Goal: Task Accomplishment & Management: Manage account settings

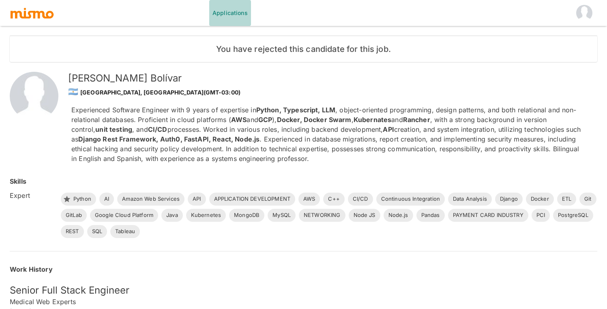
click at [227, 14] on link "Applications" at bounding box center [230, 13] width 42 height 26
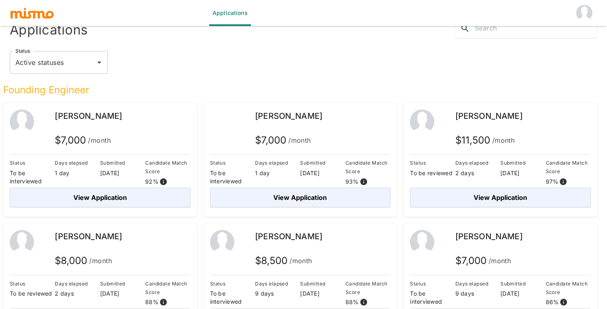
scroll to position [63, 0]
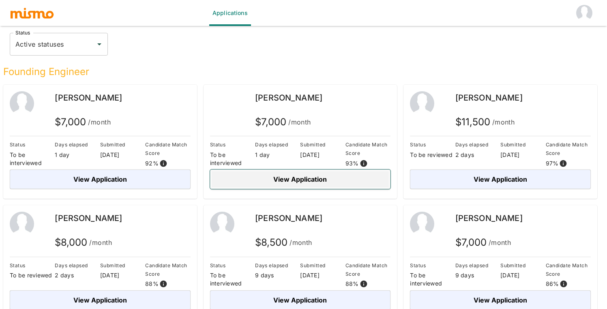
click at [310, 182] on button "View Application" at bounding box center [300, 178] width 181 height 19
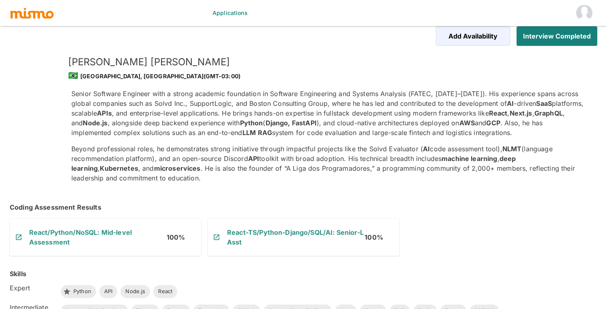
scroll to position [12, 0]
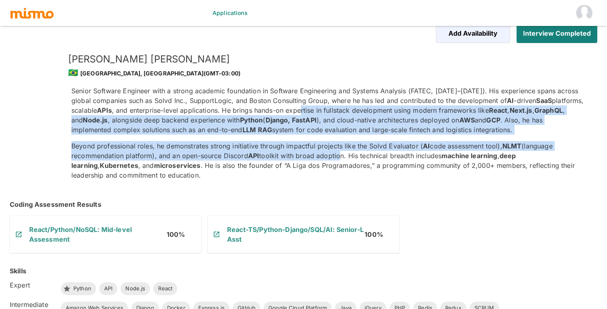
drag, startPoint x: 336, startPoint y: 106, endPoint x: 339, endPoint y: 155, distance: 49.5
click at [339, 155] on div "Senior Software Engineer with a strong academic foundation in Software Engineer…" at bounding box center [327, 133] width 513 height 94
click at [339, 155] on p "Beyond professional roles, he demonstrates strong initiative through impactful …" at bounding box center [327, 160] width 513 height 39
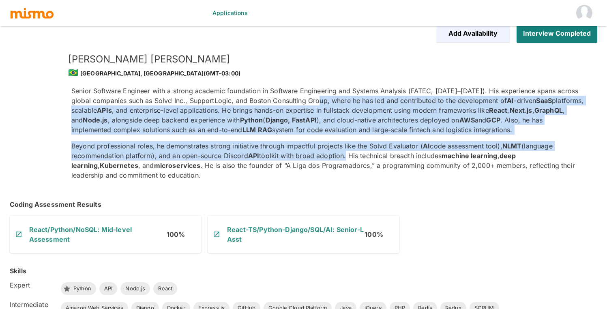
drag, startPoint x: 339, startPoint y: 155, endPoint x: 338, endPoint y: 105, distance: 50.3
click at [338, 105] on div "Senior Software Engineer with a strong academic foundation in Software Engineer…" at bounding box center [327, 133] width 513 height 94
click at [338, 105] on p "Senior Software Engineer with a strong academic foundation in Software Engineer…" at bounding box center [327, 110] width 513 height 49
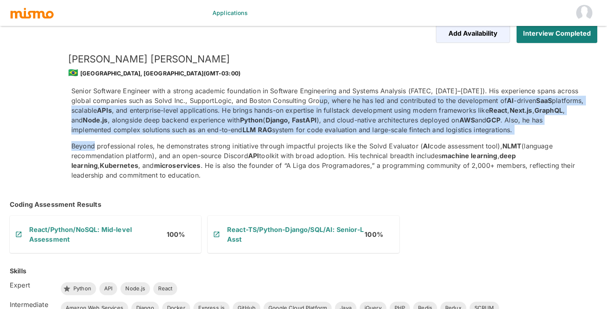
drag, startPoint x: 338, startPoint y: 105, endPoint x: 337, endPoint y: 141, distance: 35.7
click at [337, 141] on div "Senior Software Engineer with a strong academic foundation in Software Engineer…" at bounding box center [327, 133] width 513 height 94
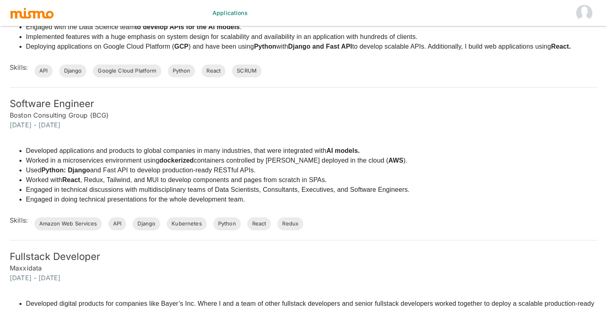
scroll to position [449, 0]
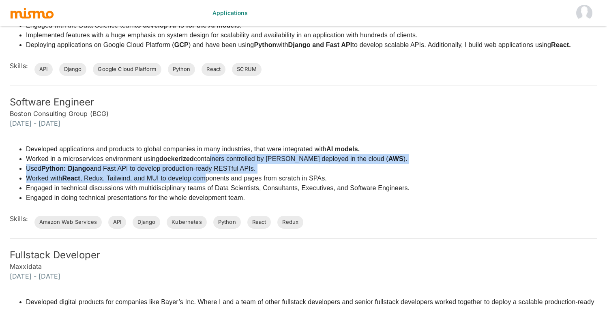
drag, startPoint x: 209, startPoint y: 158, endPoint x: 207, endPoint y: 181, distance: 22.9
click at [207, 181] on ul "Developed applications and products to global companies in many industries, tha…" at bounding box center [210, 173] width 400 height 58
click at [207, 181] on li "Worked with React , Redux, Tailwind, and MUI to develop components and pages fr…" at bounding box center [217, 178] width 383 height 10
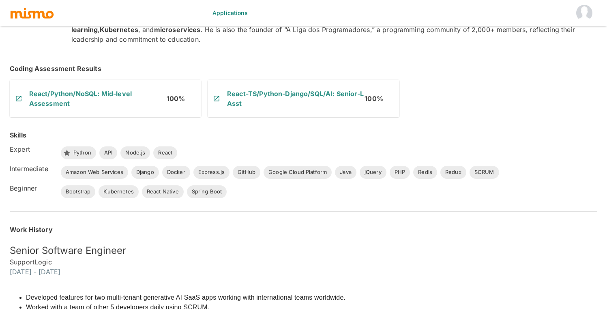
scroll to position [0, 0]
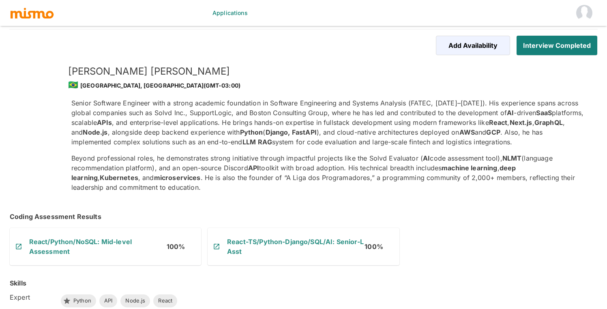
click at [322, 115] on p "Senior Software Engineer with a strong academic foundation in Software Engineer…" at bounding box center [327, 122] width 513 height 49
